Goal: Find specific page/section: Find specific page/section

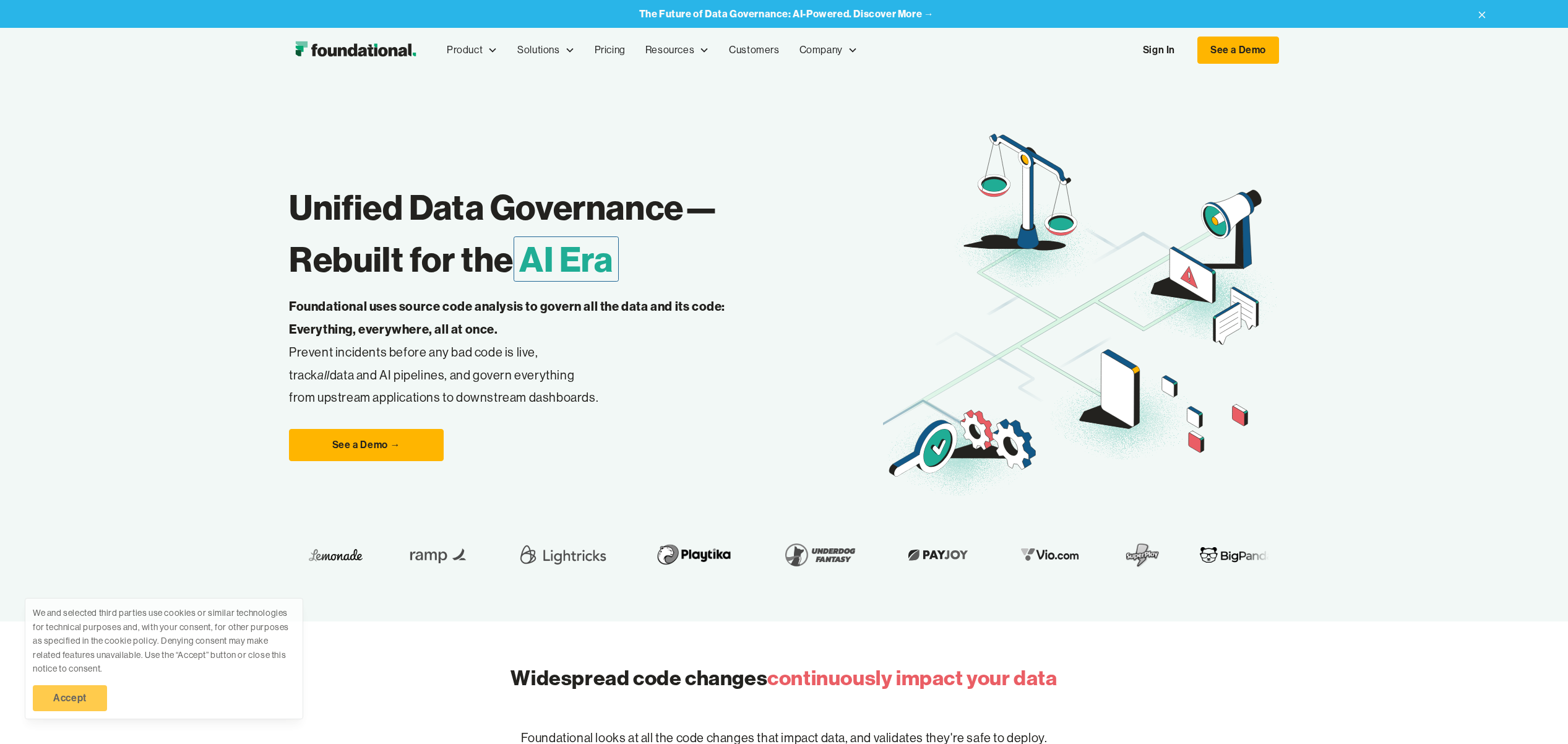
click at [1164, 43] on link "Sign In" at bounding box center [1159, 49] width 57 height 26
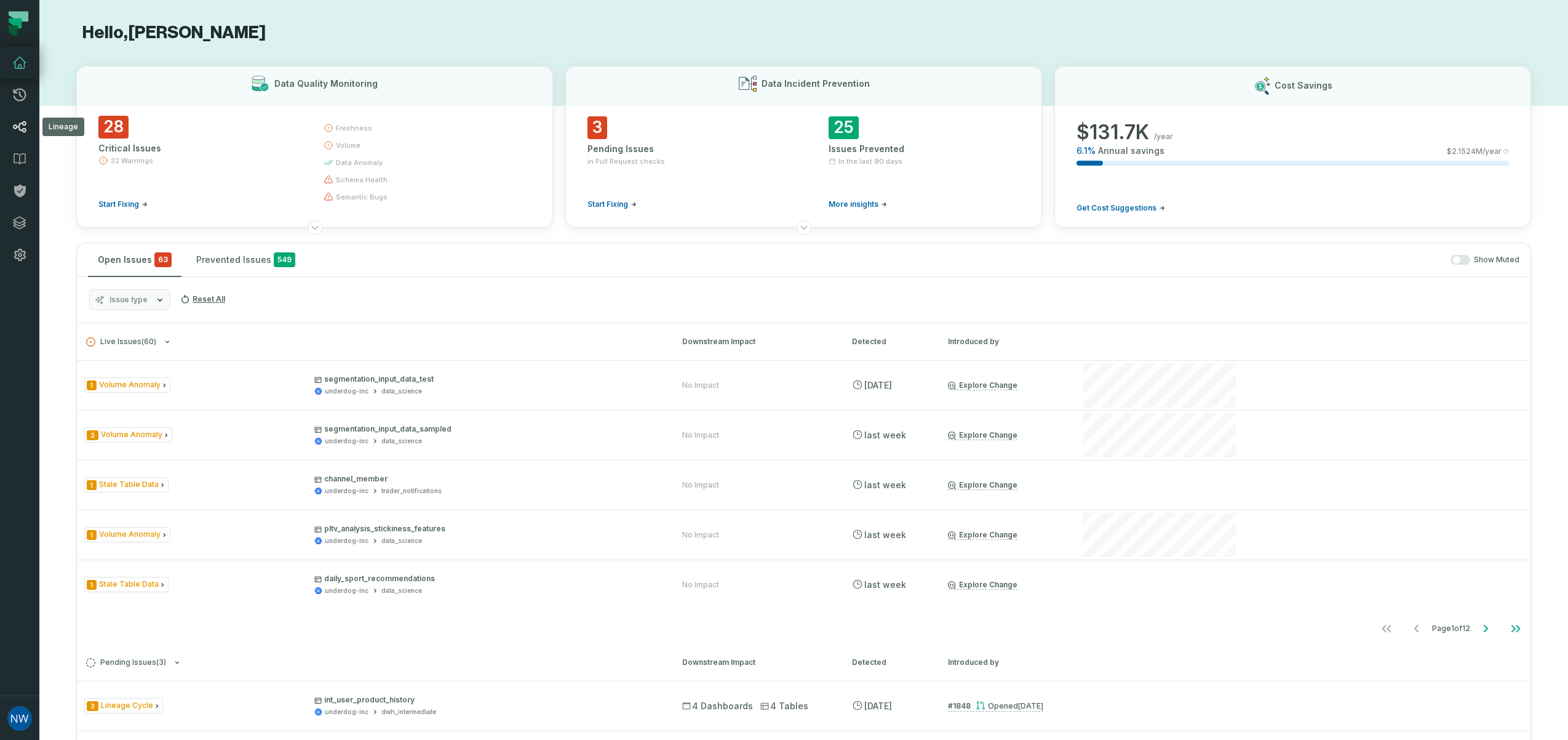
click at [23, 129] on icon at bounding box center [20, 127] width 13 height 11
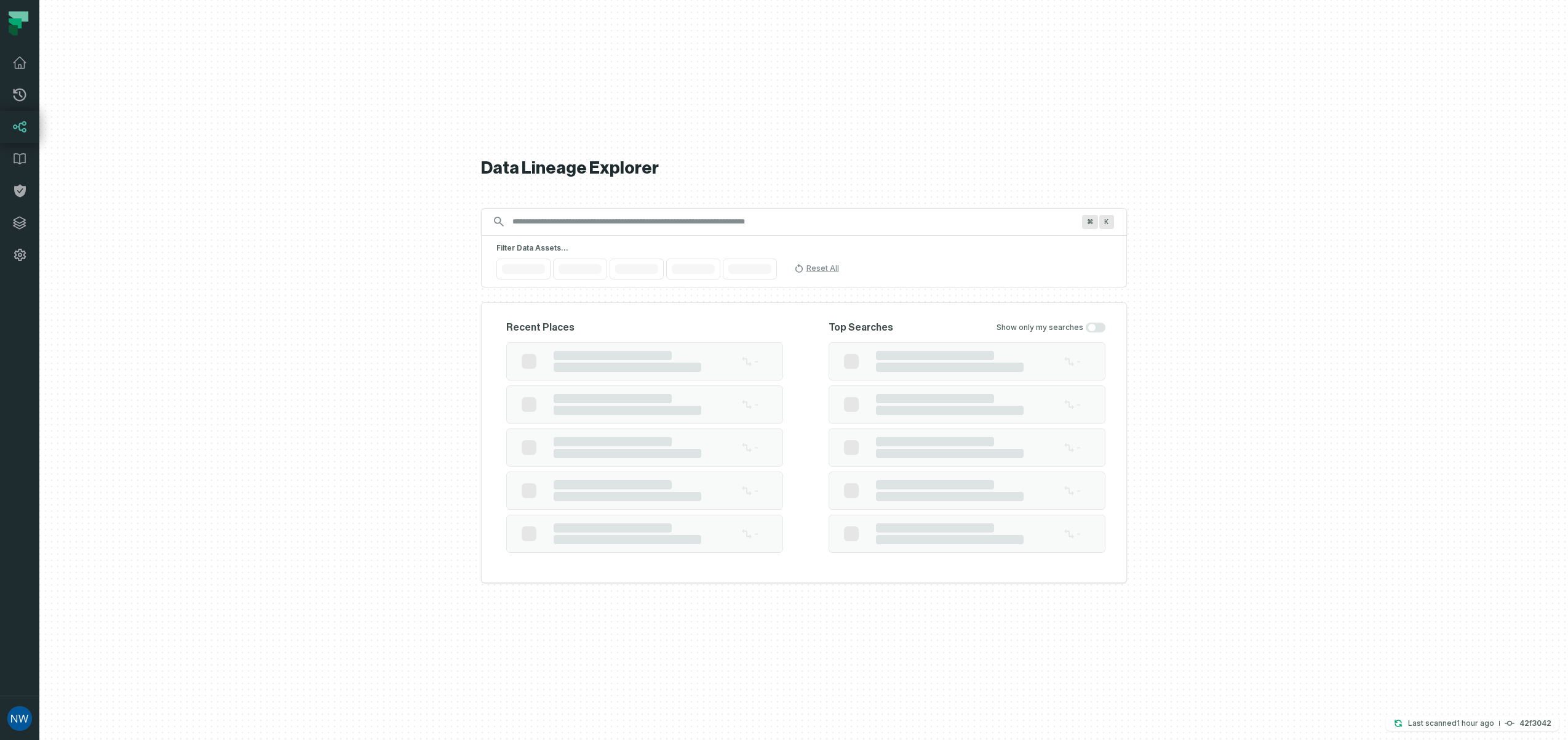
click at [573, 224] on input "Discovery Provider cmdk menu" at bounding box center [792, 221] width 575 height 20
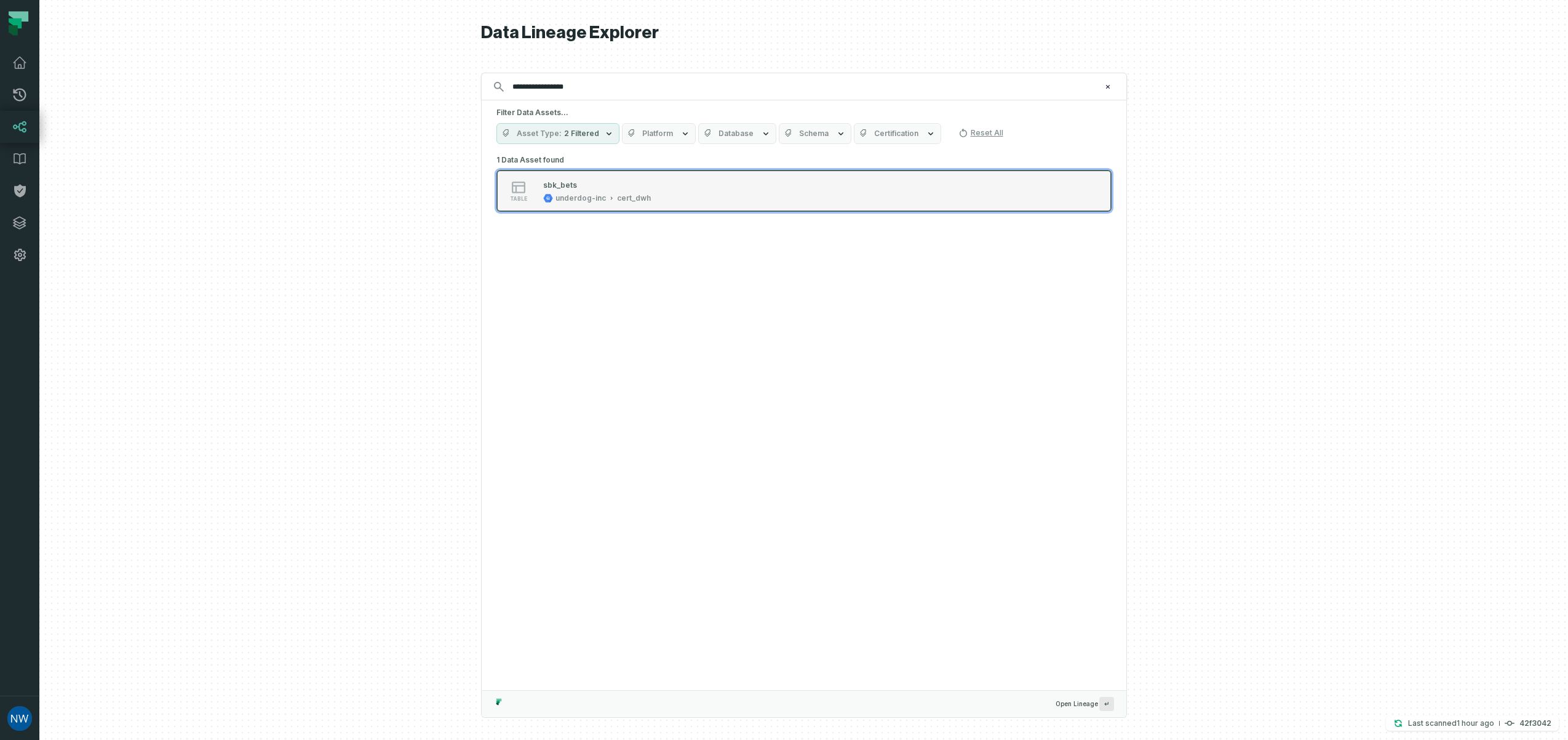
type input "**********"
click at [619, 197] on div "cert_dwh" at bounding box center [634, 197] width 34 height 9
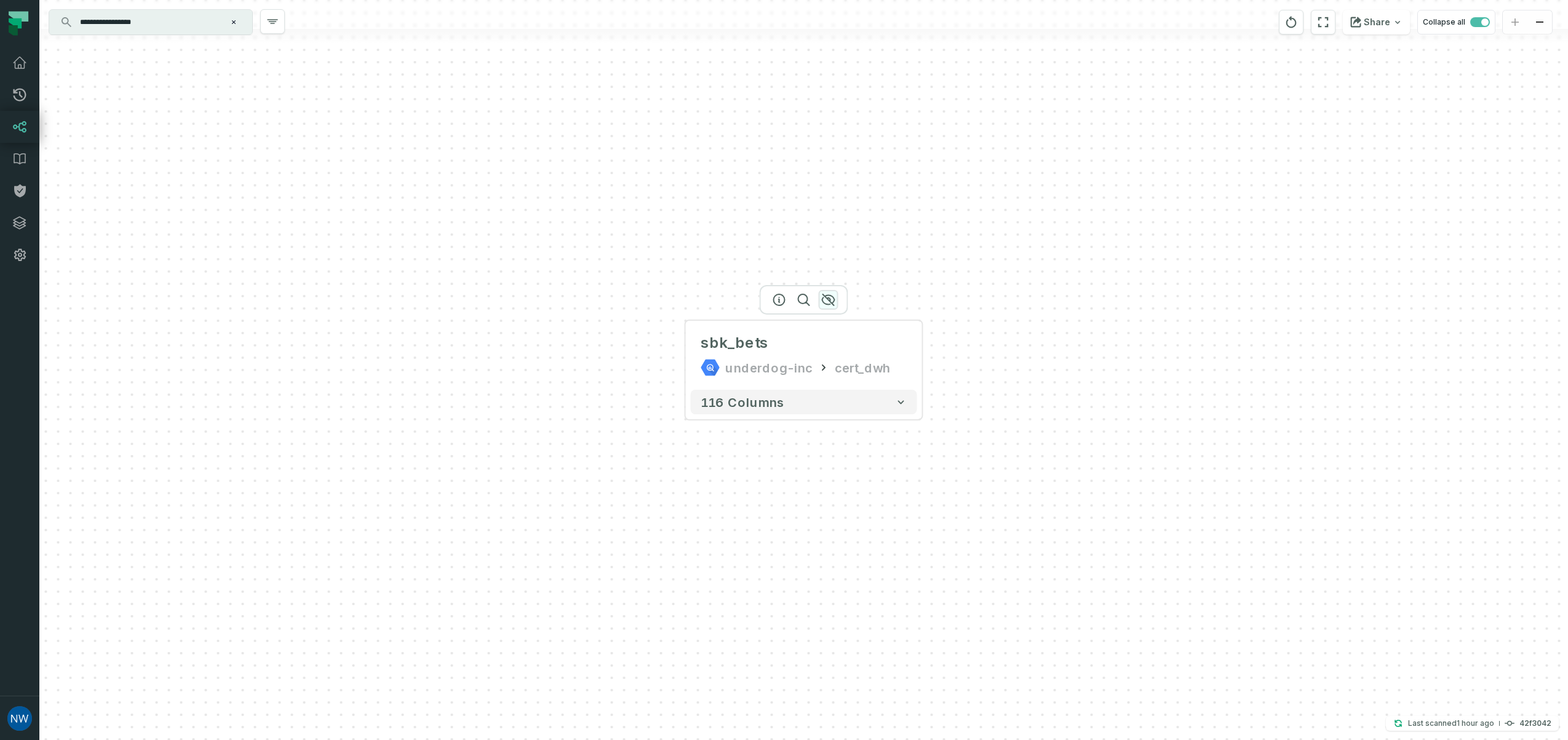
click at [830, 300] on icon "button" at bounding box center [827, 300] width 12 height 11
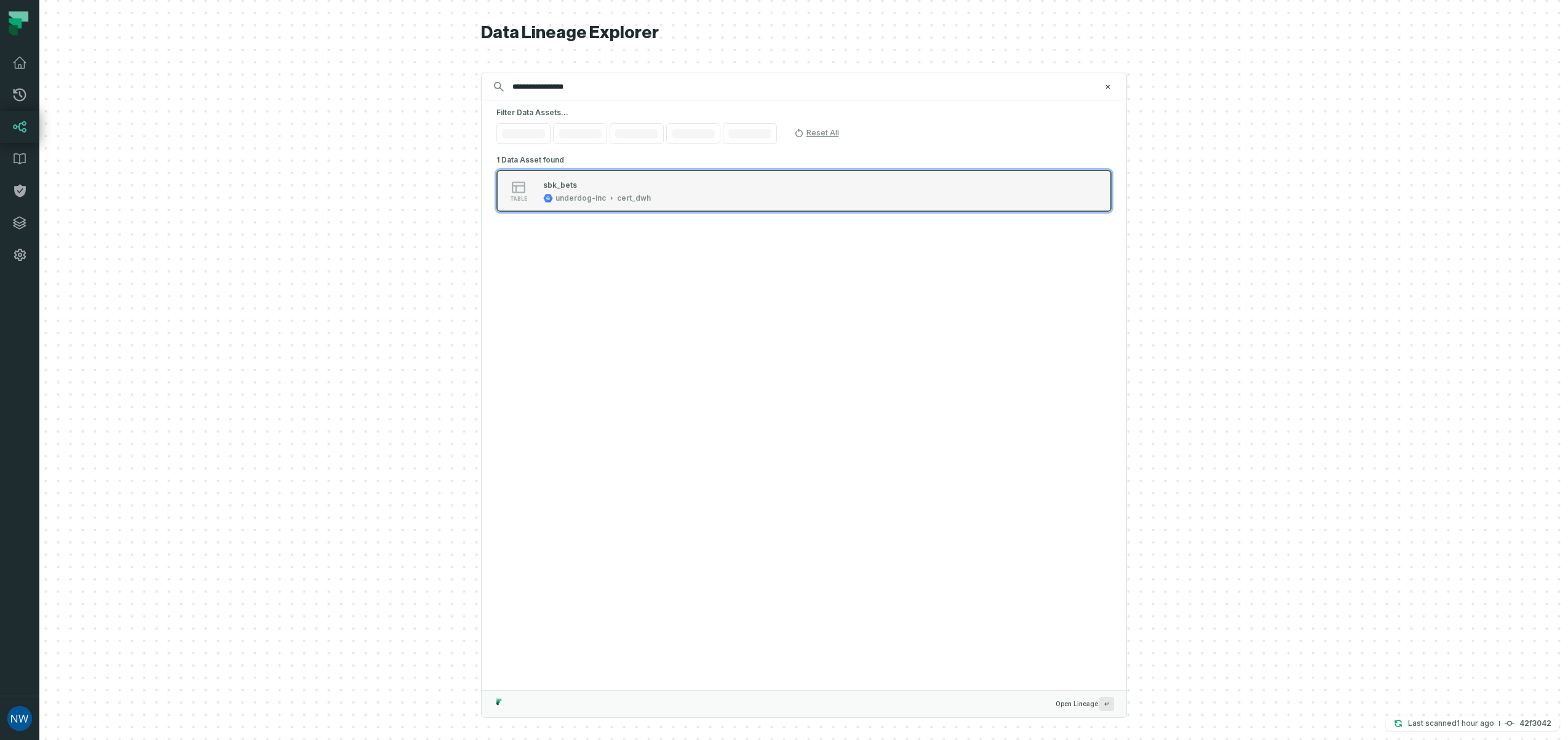
click at [651, 186] on div "sbk_bets underdog-inc cert_dwh" at bounding box center [597, 191] width 118 height 24
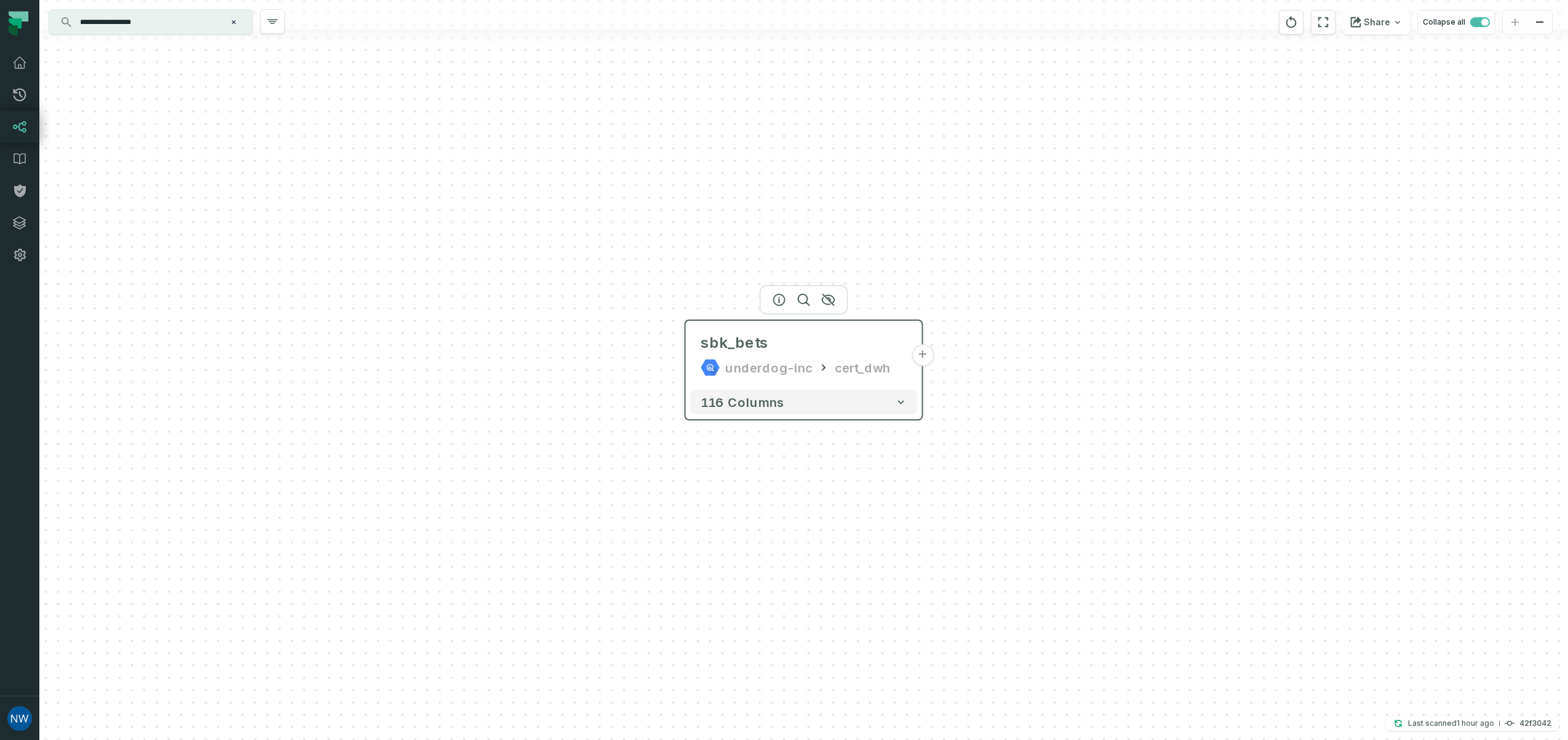
click at [925, 355] on button "+" at bounding box center [923, 355] width 23 height 23
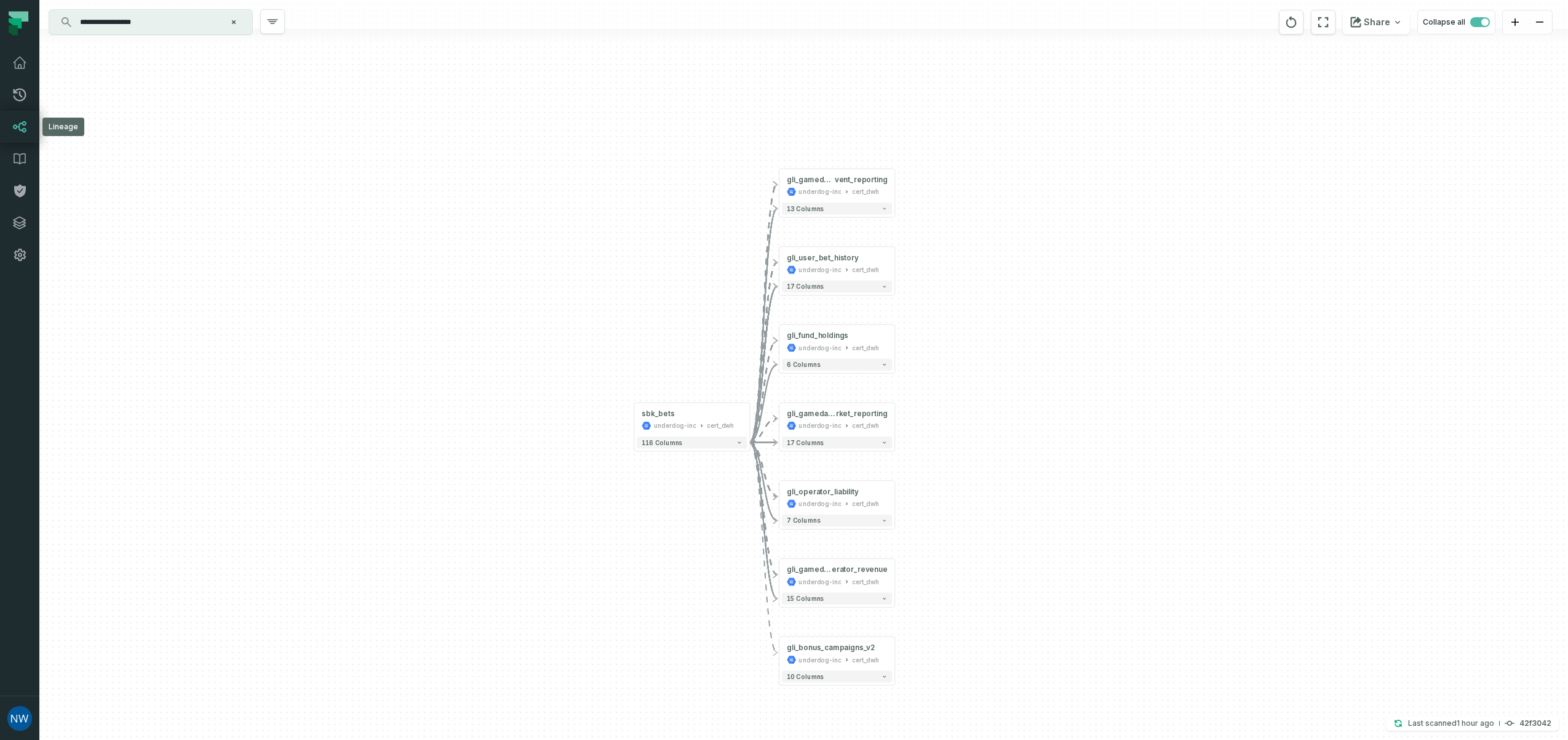
click at [25, 130] on icon at bounding box center [20, 127] width 13 height 11
click at [235, 21] on icon "Clear search query" at bounding box center [234, 23] width 4 height 4
